Goal: Task Accomplishment & Management: Manage account settings

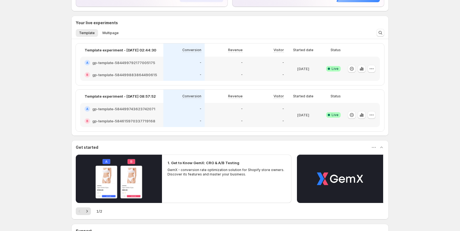
scroll to position [83, 0]
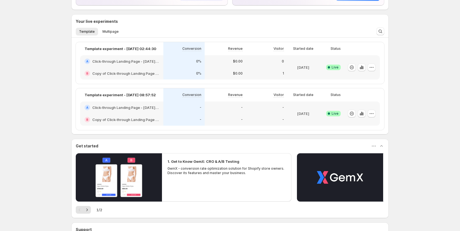
click at [191, 64] on div "0%" at bounding box center [184, 62] width 35 height 6
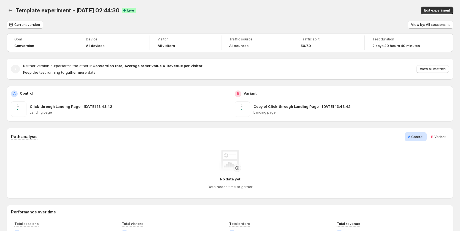
click at [438, 137] on span "Variant" at bounding box center [439, 137] width 11 height 4
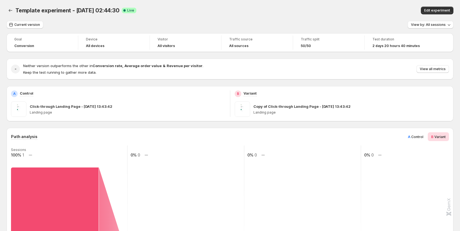
click at [441, 6] on div "Template experiment - Sep 15, 02:44:30. This page is ready Template experiment …" at bounding box center [230, 10] width 446 height 21
click at [441, 9] on span "Edit experiment" at bounding box center [437, 10] width 26 height 4
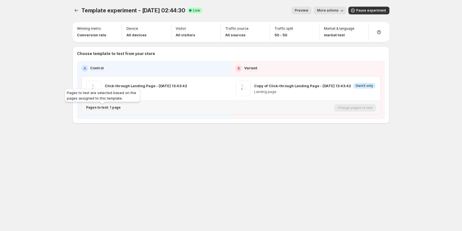
click at [116, 108] on p "Pages to test: 1 page" at bounding box center [103, 107] width 35 height 4
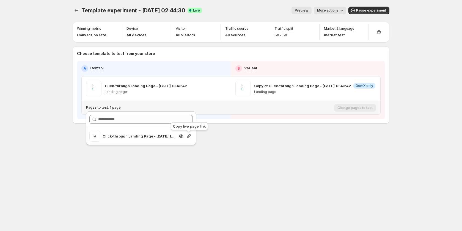
click at [190, 135] on icon "button" at bounding box center [189, 136] width 6 height 6
click at [322, 163] on div "Template experiment - Sep 15, 02:44:30. This page is ready Template experiment …" at bounding box center [231, 115] width 330 height 231
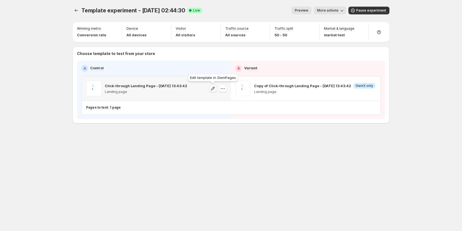
click at [211, 90] on icon "button" at bounding box center [213, 89] width 6 height 6
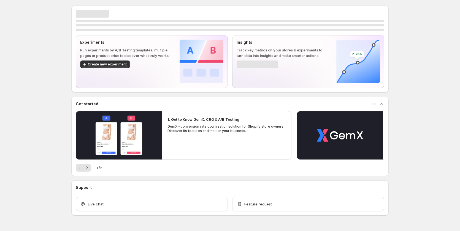
scroll to position [14, 0]
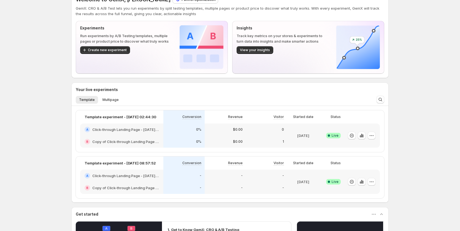
click at [170, 135] on div "0%" at bounding box center [183, 130] width 41 height 12
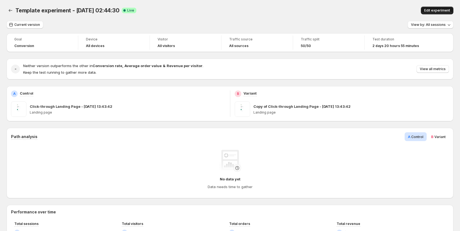
click at [431, 12] on span "Edit experiment" at bounding box center [437, 10] width 26 height 4
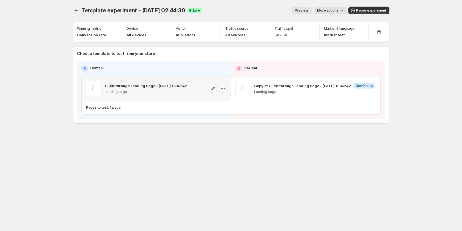
click at [221, 86] on icon "button" at bounding box center [223, 89] width 6 height 6
click at [134, 114] on div "Pages to test: 1 page Change pages to test" at bounding box center [231, 107] width 299 height 13
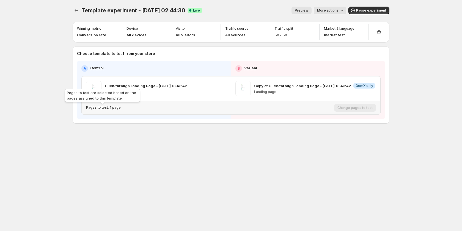
click at [112, 107] on p "Pages to test: 1 page" at bounding box center [103, 107] width 35 height 4
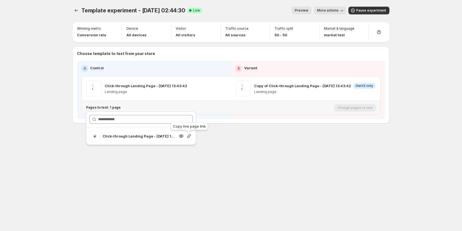
click at [188, 135] on icon "button" at bounding box center [189, 136] width 6 height 6
click at [188, 137] on icon "button" at bounding box center [189, 136] width 6 height 6
click at [79, 10] on button "Experiments" at bounding box center [77, 11] width 8 height 8
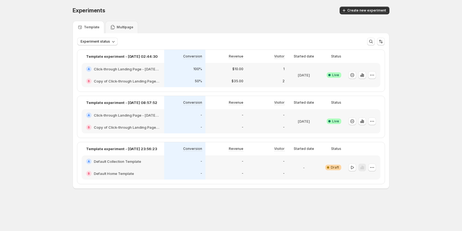
click at [239, 81] on p "$35.00" at bounding box center [238, 81] width 12 height 4
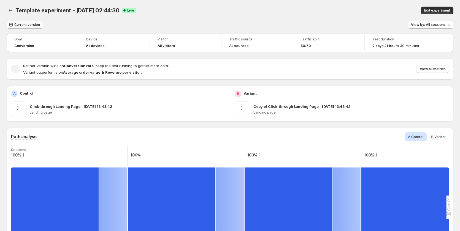
click at [27, 24] on span "Current version" at bounding box center [27, 25] width 26 height 4
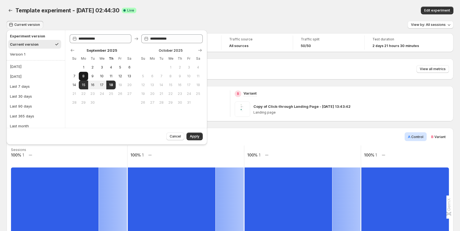
click at [83, 78] on span "8" at bounding box center [83, 76] width 5 height 4
type input "**********"
click at [113, 83] on button "18" at bounding box center [110, 85] width 9 height 9
type input "**********"
click at [196, 135] on span "Apply" at bounding box center [195, 136] width 10 height 4
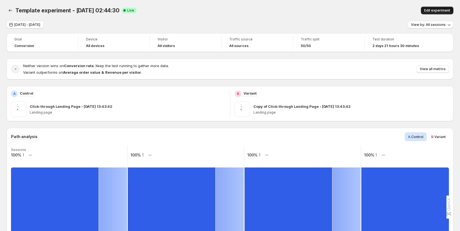
click at [437, 9] on span "Edit experiment" at bounding box center [437, 10] width 26 height 4
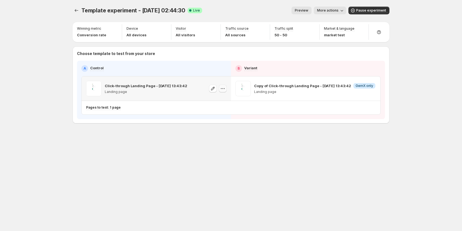
click at [223, 91] on icon "button" at bounding box center [223, 89] width 6 height 6
click at [228, 115] on div "Copy ID" at bounding box center [228, 114] width 62 height 6
click at [373, 89] on icon "button" at bounding box center [373, 89] width 6 height 6
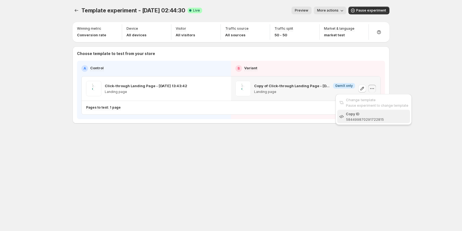
click at [357, 117] on span "Copy ID 584499870291722815" at bounding box center [377, 116] width 62 height 11
click at [329, 10] on span "More actions" at bounding box center [327, 10] width 21 height 4
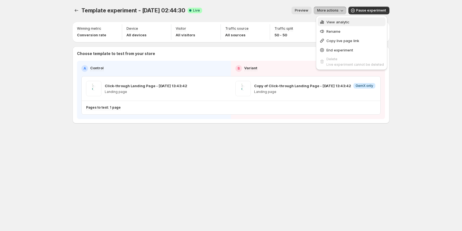
click at [331, 22] on span "View analytic" at bounding box center [338, 22] width 23 height 4
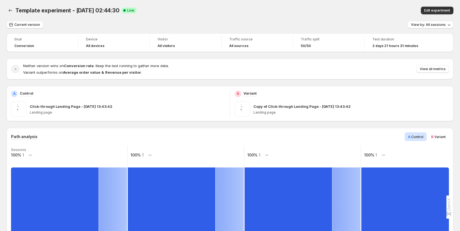
click at [428, 64] on div "Neither version wins on Conversion rate . Keep the test running to gather more …" at bounding box center [235, 69] width 425 height 12
click at [431, 68] on span "View all metrics" at bounding box center [432, 69] width 26 height 4
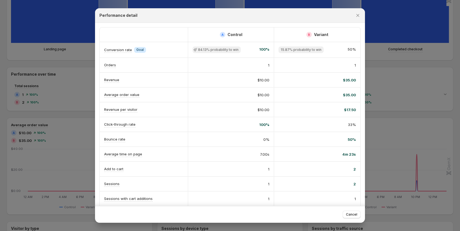
scroll to position [193, 0]
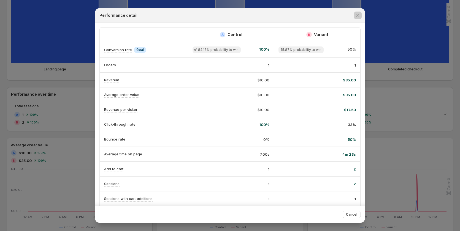
click at [65, 132] on div at bounding box center [230, 115] width 460 height 231
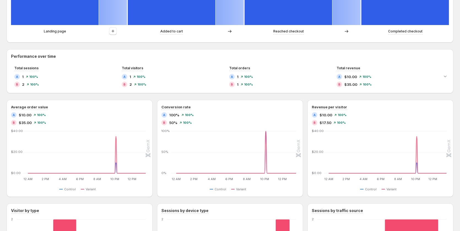
scroll to position [148, 0]
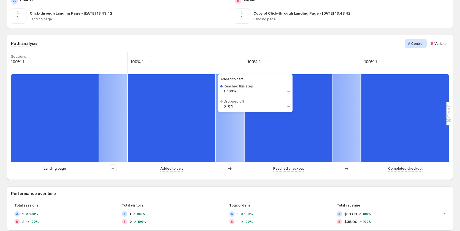
scroll to position [38, 0]
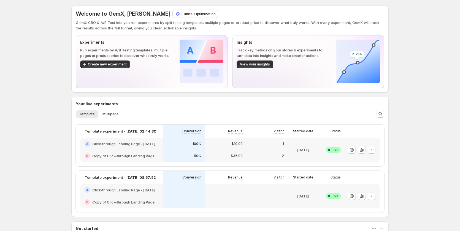
click at [199, 153] on div "50%" at bounding box center [183, 156] width 41 height 12
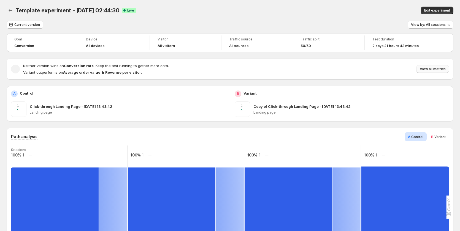
click at [434, 68] on span "View all metrics" at bounding box center [432, 69] width 26 height 4
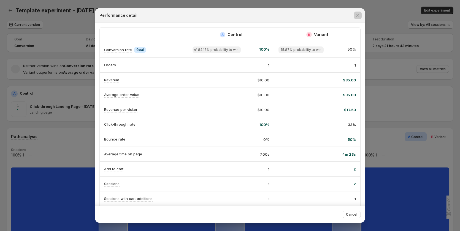
click at [49, 151] on div at bounding box center [230, 115] width 460 height 231
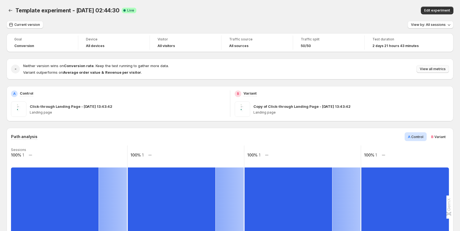
click at [433, 69] on span "View all metrics" at bounding box center [432, 69] width 26 height 4
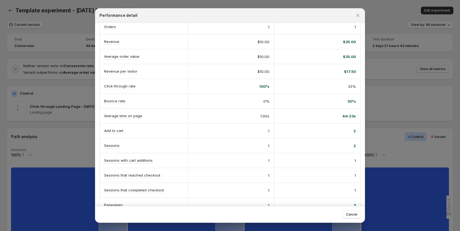
scroll to position [64, 0]
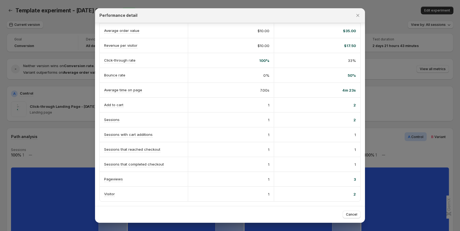
click at [428, 8] on div at bounding box center [230, 115] width 460 height 231
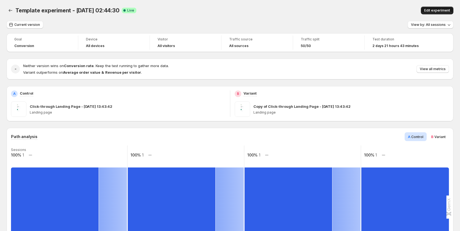
click at [433, 10] on span "Edit experiment" at bounding box center [437, 10] width 26 height 4
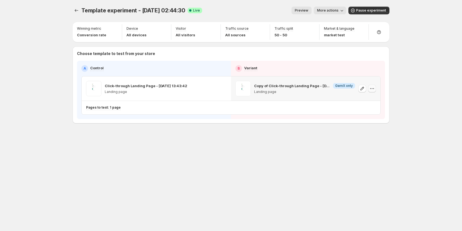
click at [372, 88] on icon "button" at bounding box center [373, 89] width 6 height 6
click at [358, 112] on div "Copy ID" at bounding box center [377, 114] width 62 height 6
click at [224, 89] on icon "button" at bounding box center [223, 89] width 6 height 6
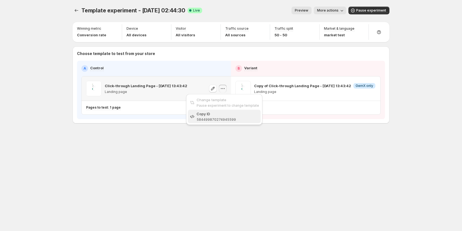
click at [227, 114] on div "Copy ID" at bounding box center [228, 114] width 62 height 6
click at [323, 10] on span "More actions" at bounding box center [327, 10] width 21 height 4
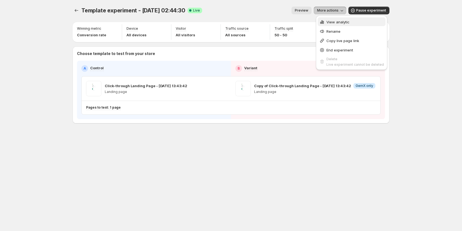
click at [326, 20] on div "View analytic" at bounding box center [352, 22] width 65 height 6
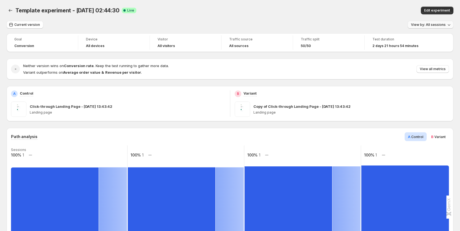
click at [428, 23] on span "View by: All sessions" at bounding box center [428, 25] width 35 height 4
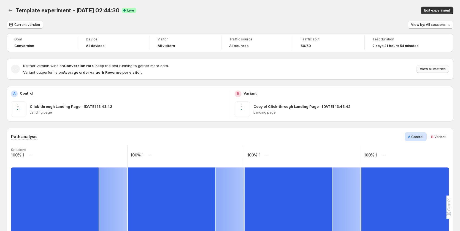
click at [429, 69] on span "View all metrics" at bounding box center [432, 69] width 26 height 4
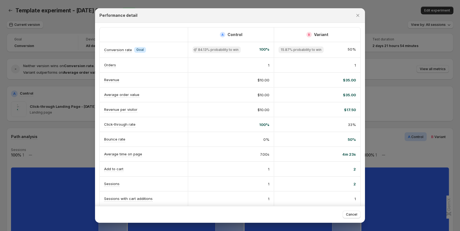
drag, startPoint x: 411, startPoint y: 21, endPoint x: 414, endPoint y: 16, distance: 6.0
click at [411, 21] on div at bounding box center [230, 115] width 460 height 231
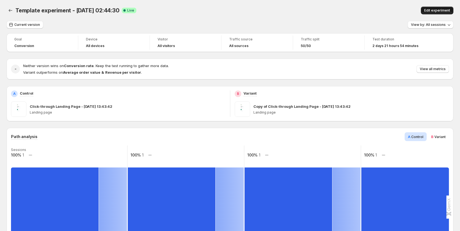
click at [447, 10] on span "Edit experiment" at bounding box center [437, 10] width 26 height 4
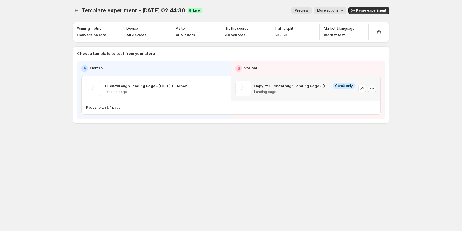
click at [370, 89] on icon "button" at bounding box center [373, 89] width 6 height 6
click at [369, 113] on div "Copy ID" at bounding box center [377, 114] width 62 height 6
click at [327, 11] on span "More actions" at bounding box center [327, 10] width 21 height 4
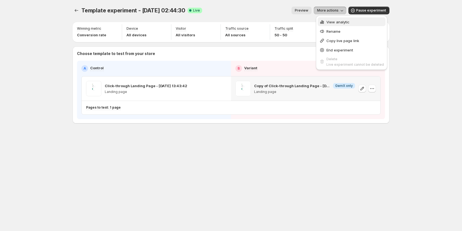
click at [327, 22] on span "View analytic" at bounding box center [338, 22] width 23 height 4
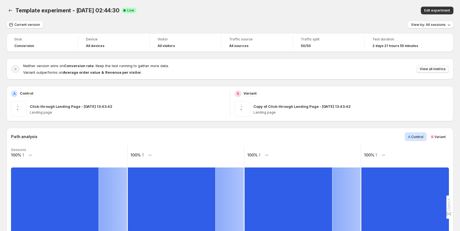
click at [433, 68] on span "View all metrics" at bounding box center [432, 69] width 26 height 4
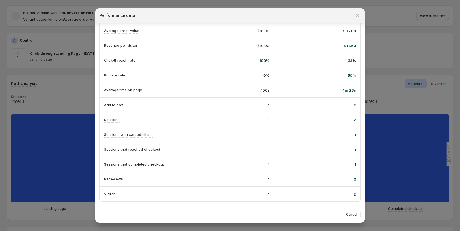
scroll to position [110, 0]
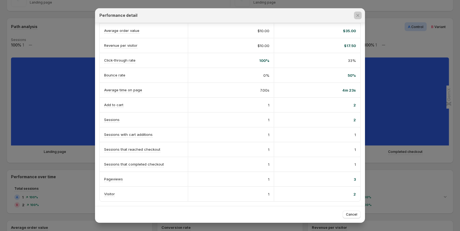
click at [71, 126] on div at bounding box center [230, 115] width 460 height 231
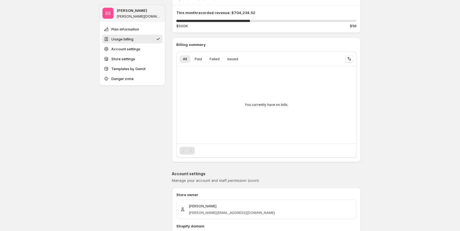
scroll to position [55, 0]
